Goal: Transaction & Acquisition: Purchase product/service

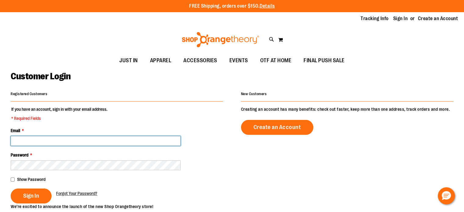
click at [75, 140] on input "Email *" at bounding box center [96, 141] width 170 height 10
type input "**********"
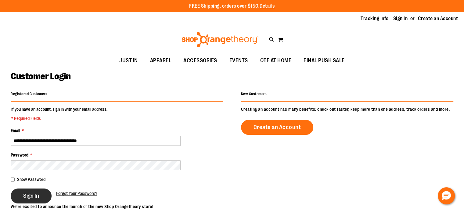
click at [36, 193] on span "Sign In" at bounding box center [31, 196] width 16 height 7
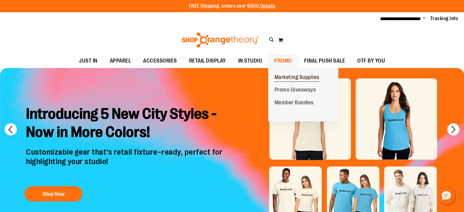
click at [288, 76] on span "Marketing Supplies" at bounding box center [296, 78] width 45 height 8
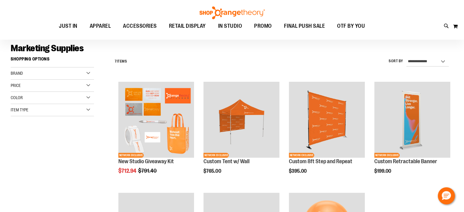
scroll to position [42, 0]
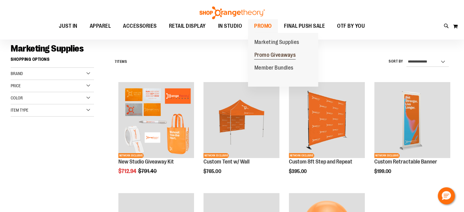
click at [264, 54] on span "Promo Giveaways" at bounding box center [275, 56] width 42 height 8
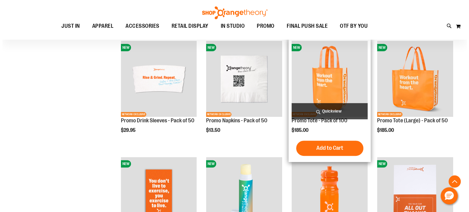
scroll to position [200, 0]
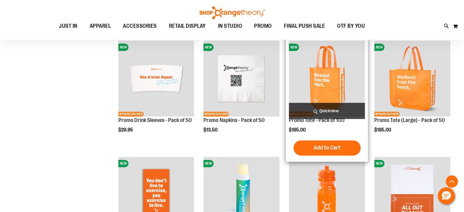
click at [337, 110] on span "Quickview" at bounding box center [327, 111] width 76 height 16
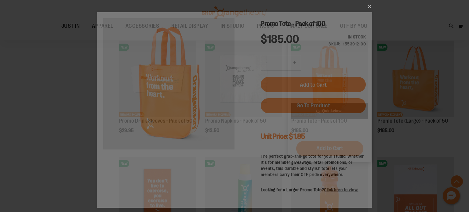
scroll to position [0, 0]
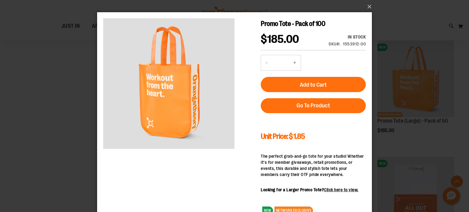
click at [295, 62] on button "+" at bounding box center [294, 62] width 12 height 15
type input "*"
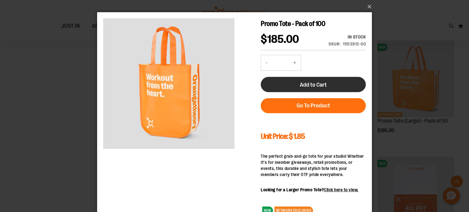
click at [293, 84] on button "Add to Cart" at bounding box center [313, 84] width 105 height 15
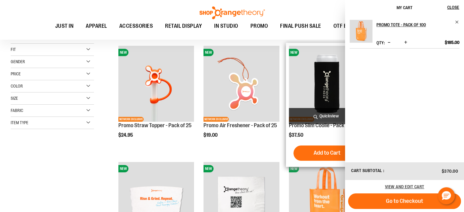
scroll to position [79, 0]
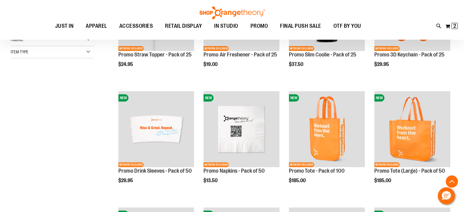
scroll to position [150, 0]
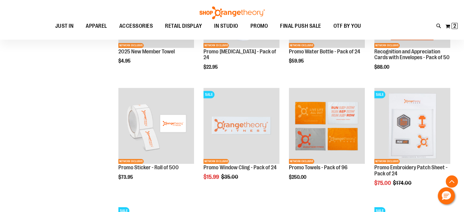
scroll to position [385, 0]
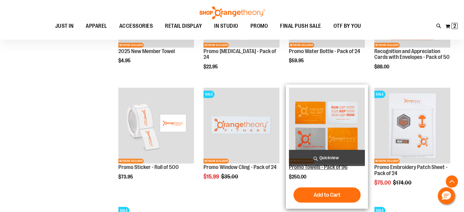
click at [318, 169] on link "Promo Towels - Pack of 96" at bounding box center [318, 167] width 59 height 6
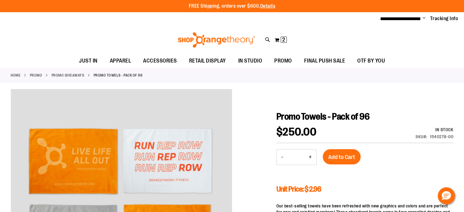
click at [310, 155] on button "+" at bounding box center [310, 157] width 12 height 15
type input "*"
click at [342, 154] on span "Add to Cart" at bounding box center [341, 157] width 27 height 7
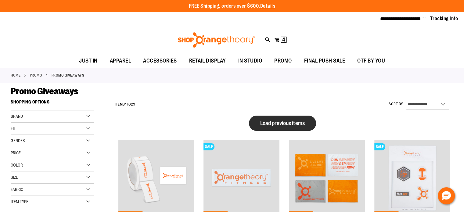
click at [289, 118] on button "Load previous items" at bounding box center [282, 123] width 67 height 15
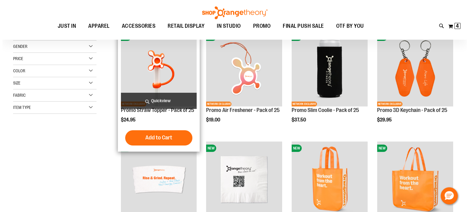
scroll to position [23, 0]
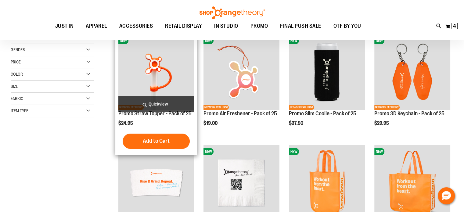
click at [168, 102] on span "Quickview" at bounding box center [156, 104] width 76 height 16
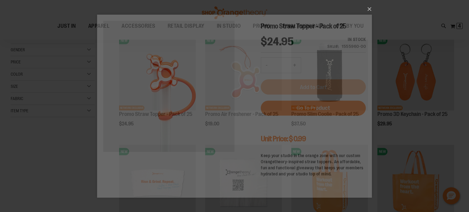
scroll to position [0, 0]
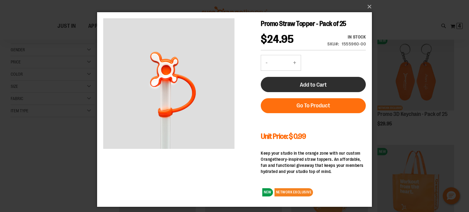
click at [299, 85] on button "Add to Cart" at bounding box center [313, 84] width 105 height 15
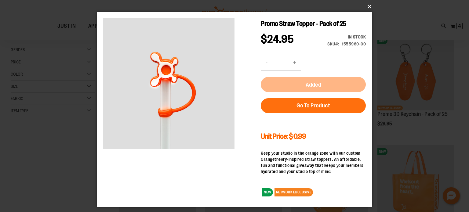
click at [371, 8] on button "×" at bounding box center [236, 6] width 275 height 13
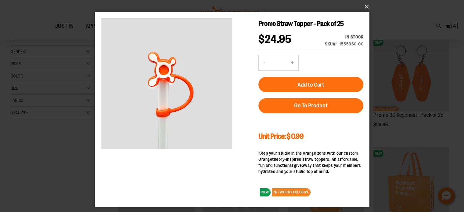
click at [367, 5] on div "Toggle Nav Search Popular Suggestions Advanced Search" at bounding box center [232, 20] width 464 height 40
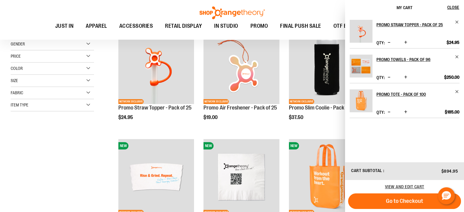
scroll to position [29, 0]
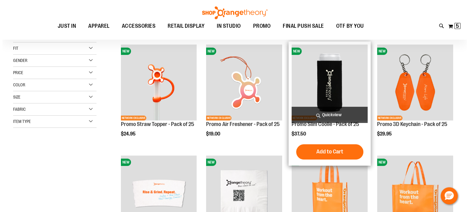
scroll to position [12, 0]
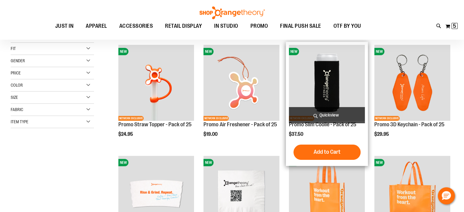
click at [340, 115] on span "Quickview" at bounding box center [327, 115] width 76 height 16
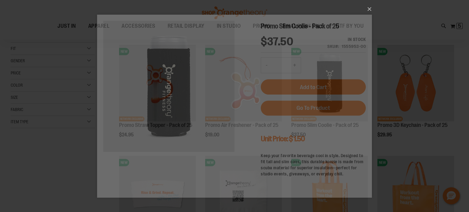
scroll to position [0, 0]
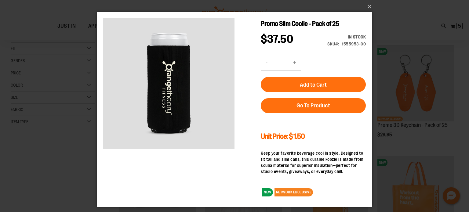
click at [296, 63] on button "+" at bounding box center [294, 62] width 12 height 15
type input "*"
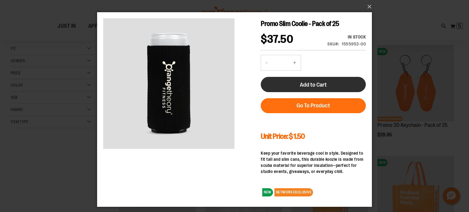
click at [332, 85] on button "Add to Cart" at bounding box center [313, 84] width 105 height 15
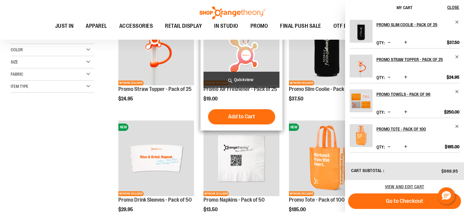
scroll to position [46, 0]
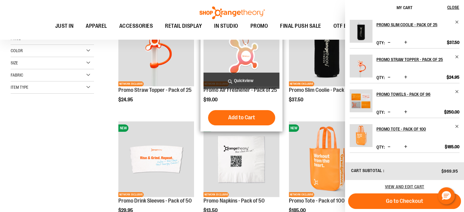
click at [247, 114] on button "Add to Cart" at bounding box center [241, 117] width 67 height 15
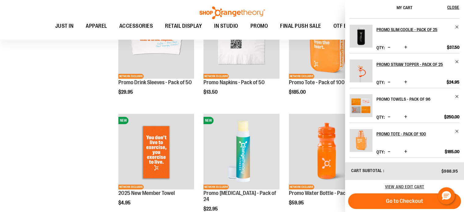
scroll to position [165, 0]
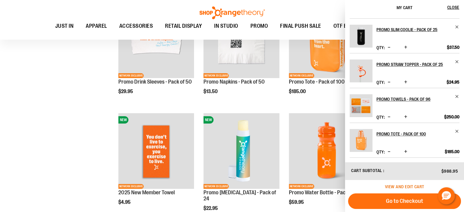
click at [411, 186] on span "View and edit cart" at bounding box center [404, 186] width 39 height 5
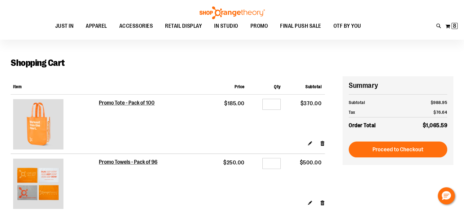
scroll to position [7, 0]
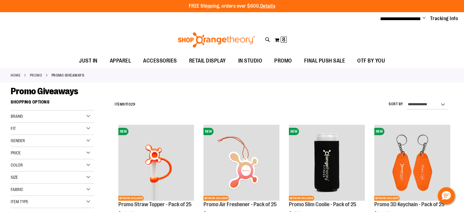
scroll to position [233, 0]
click at [280, 41] on button "My Cart 8 8 items" at bounding box center [280, 40] width 13 height 10
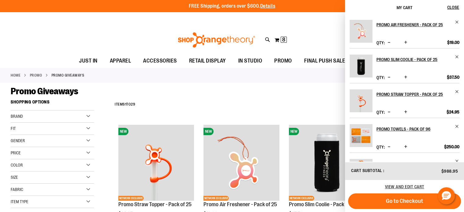
click at [316, 24] on div "**********" at bounding box center [232, 18] width 464 height 13
